Goal: Task Accomplishment & Management: Complete application form

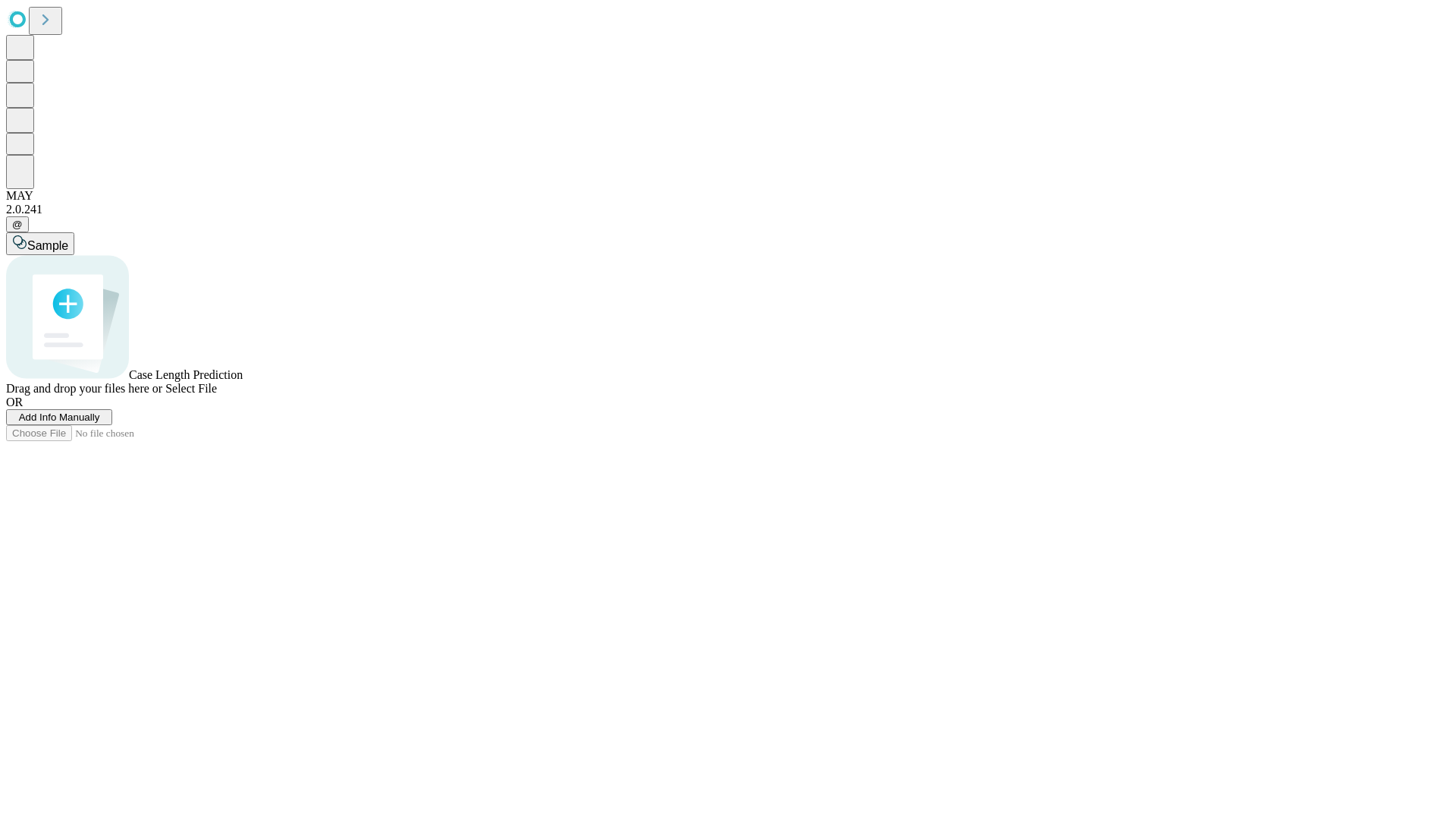
click at [100, 423] on span "Add Info Manually" at bounding box center [59, 417] width 81 height 11
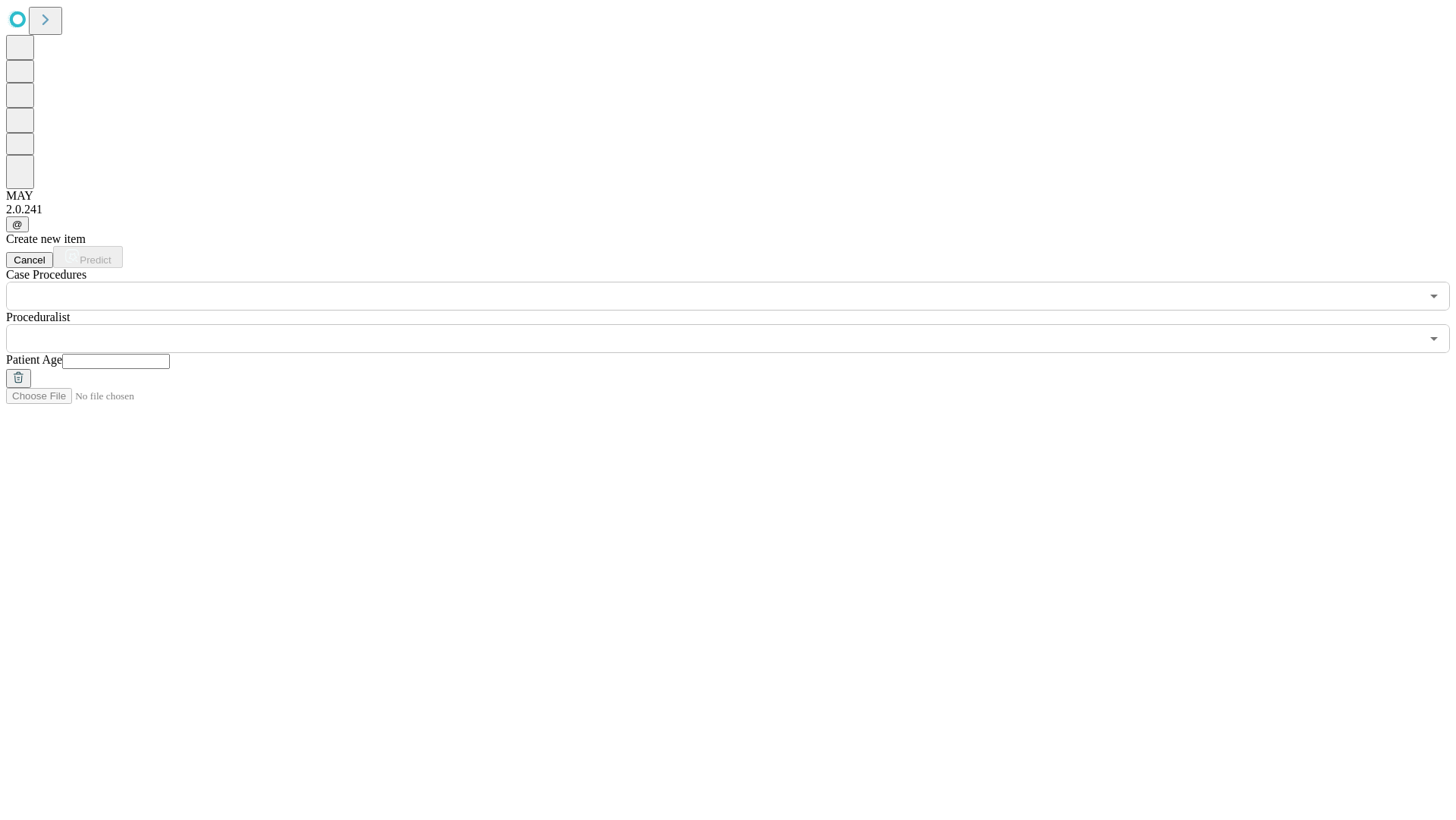
click at [170, 354] on input "text" at bounding box center [116, 361] width 108 height 15
type input "**"
click at [739, 324] on input "text" at bounding box center [713, 339] width 1415 height 29
